Goal: Complete application form

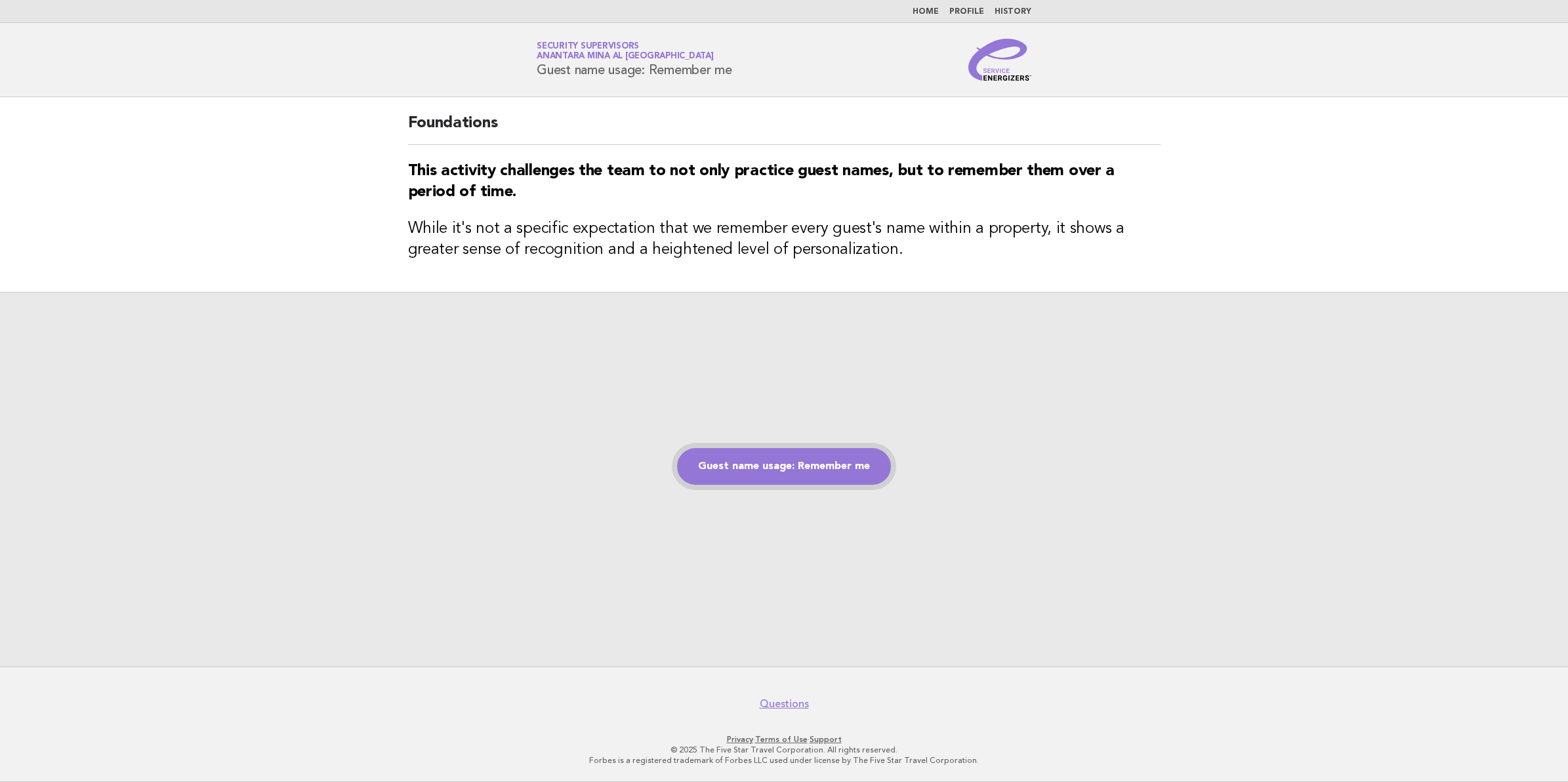
click at [780, 470] on link "Guest name usage: Remember me" at bounding box center [784, 466] width 214 height 37
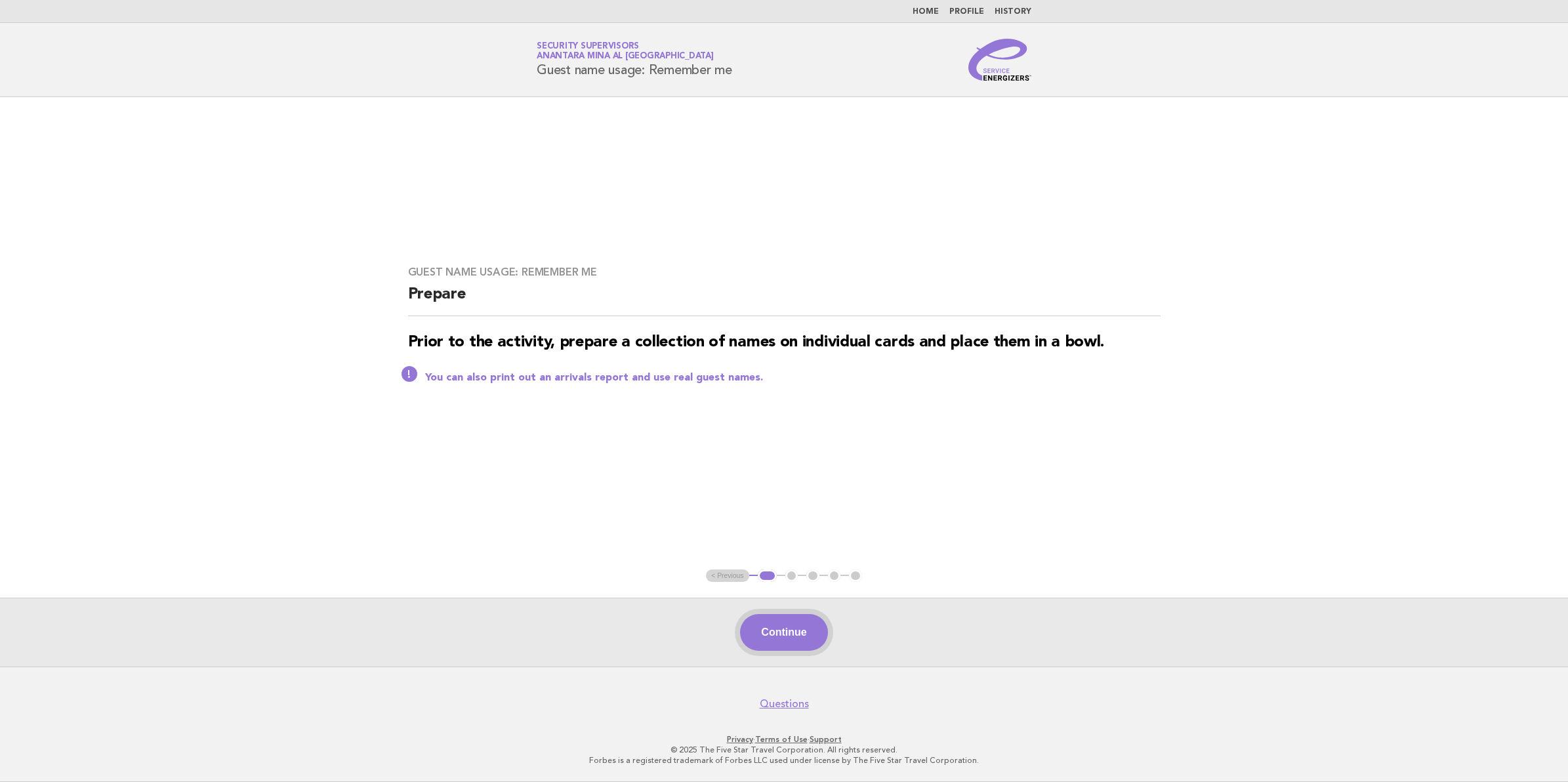
click at [812, 641] on button "Continue" at bounding box center [784, 632] width 87 height 37
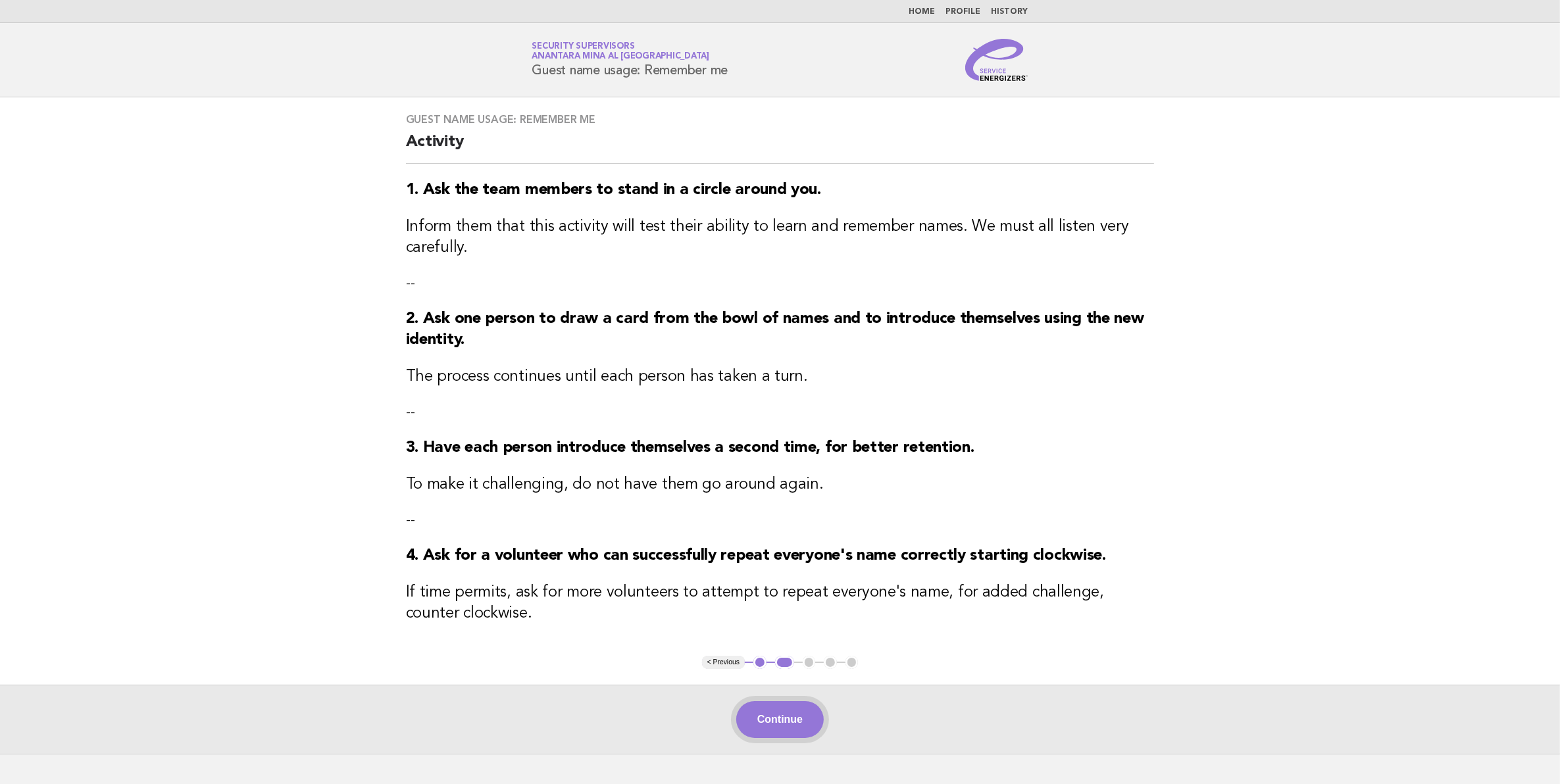
click at [787, 725] on button "Continue" at bounding box center [780, 719] width 87 height 37
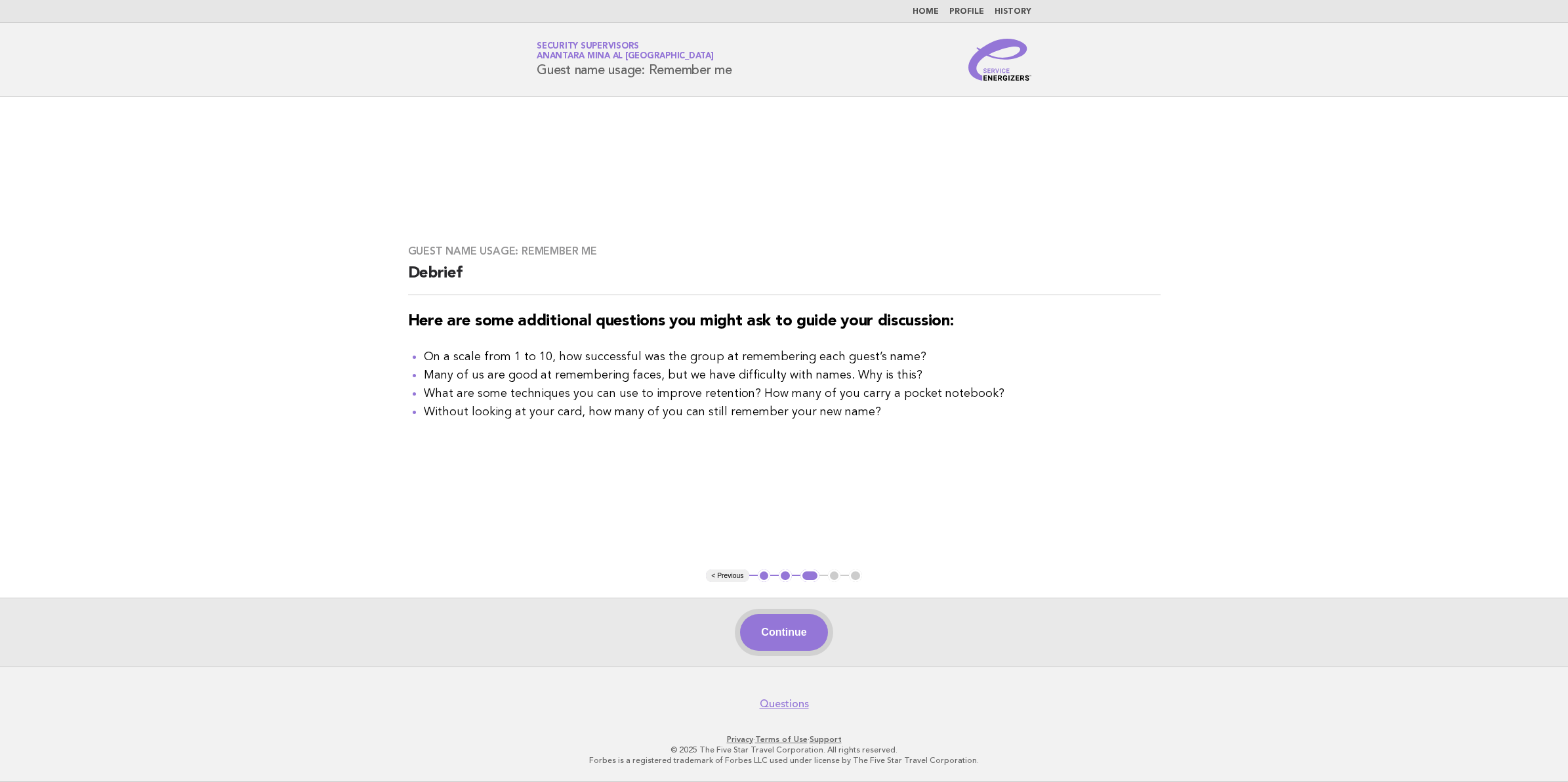
click at [802, 643] on button "Continue" at bounding box center [784, 632] width 87 height 37
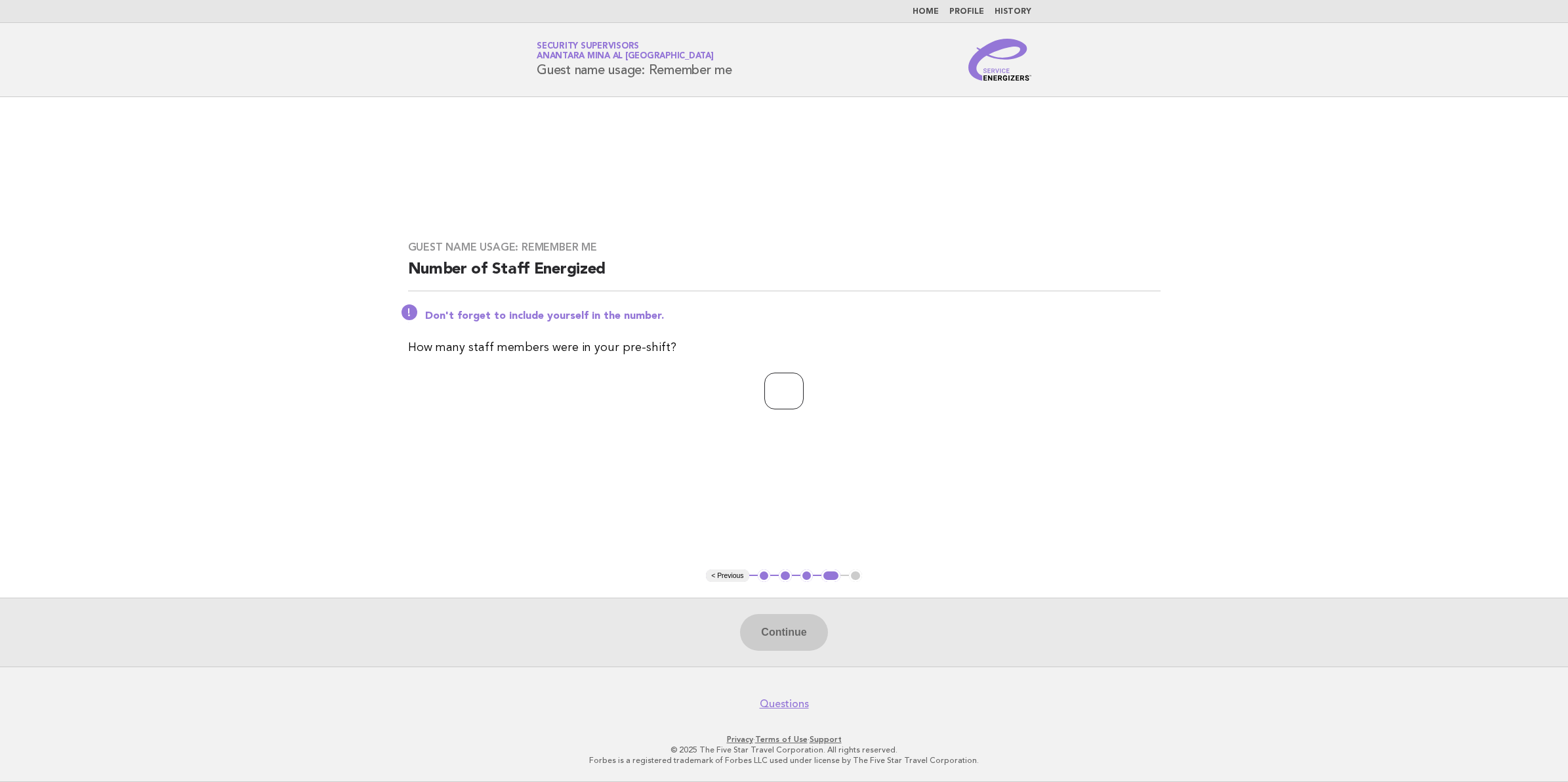
click at [781, 399] on input "number" at bounding box center [784, 390] width 40 height 37
type input "**"
click at [778, 626] on button "Continue" at bounding box center [784, 632] width 87 height 37
